Goal: Information Seeking & Learning: Check status

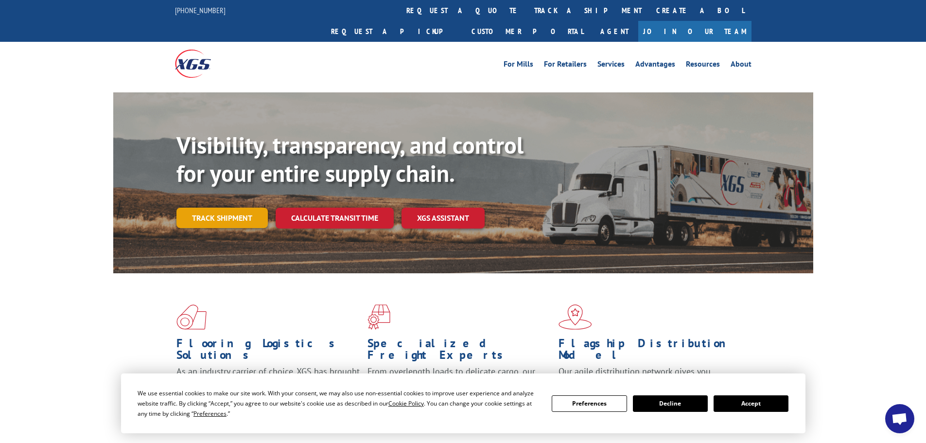
click at [231, 208] on link "Track shipment" at bounding box center [221, 218] width 91 height 20
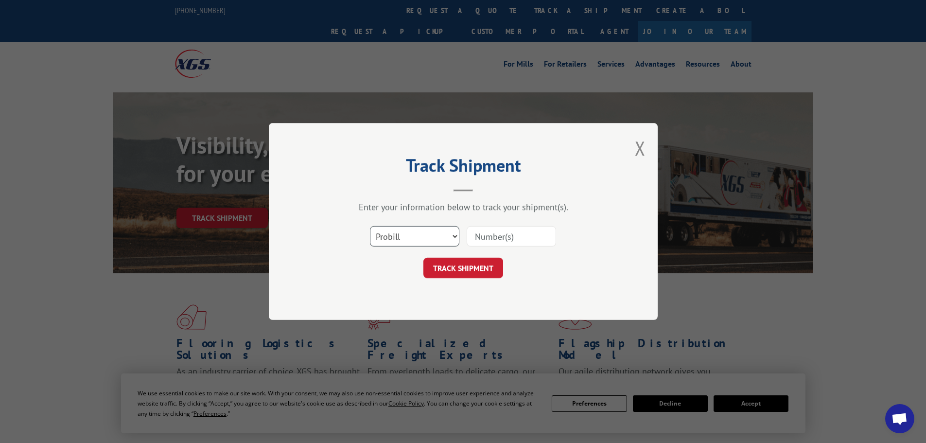
click at [389, 233] on select "Select category... Probill BOL PO" at bounding box center [414, 236] width 89 height 20
select select "bol"
click at [370, 226] on select "Select category... Probill BOL PO" at bounding box center [414, 236] width 89 height 20
click at [488, 230] on input at bounding box center [511, 236] width 89 height 20
paste input "7061056"
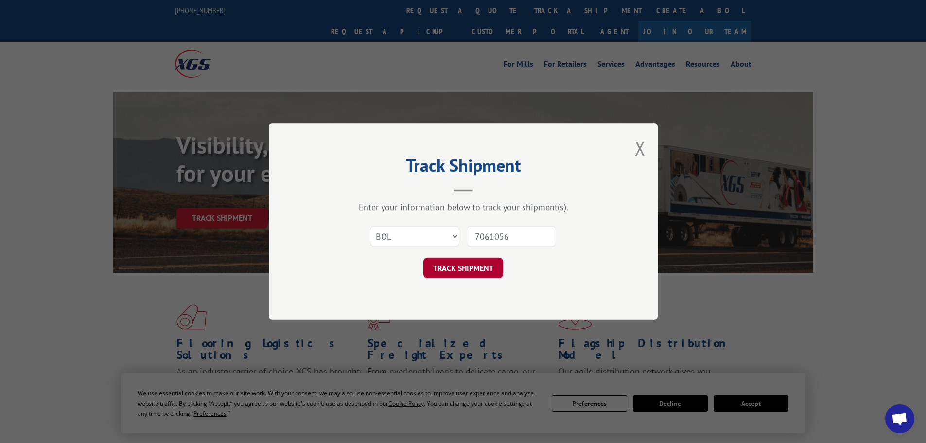
type input "7061056"
click at [449, 265] on button "TRACK SHIPMENT" at bounding box center [463, 268] width 80 height 20
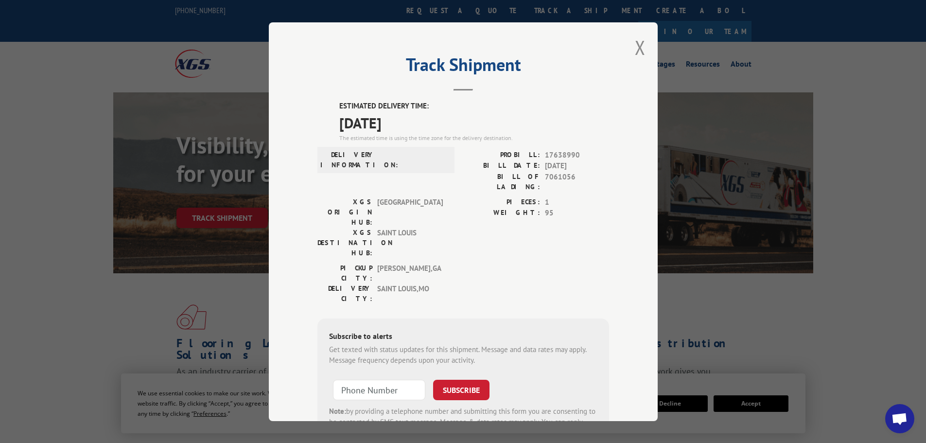
click at [649, 46] on div "Track Shipment ESTIMATED DELIVERY TIME: [DATE] The estimated time is using the …" at bounding box center [463, 221] width 389 height 399
click at [641, 47] on button "Close modal" at bounding box center [640, 48] width 11 height 26
